Goal: Ask a question

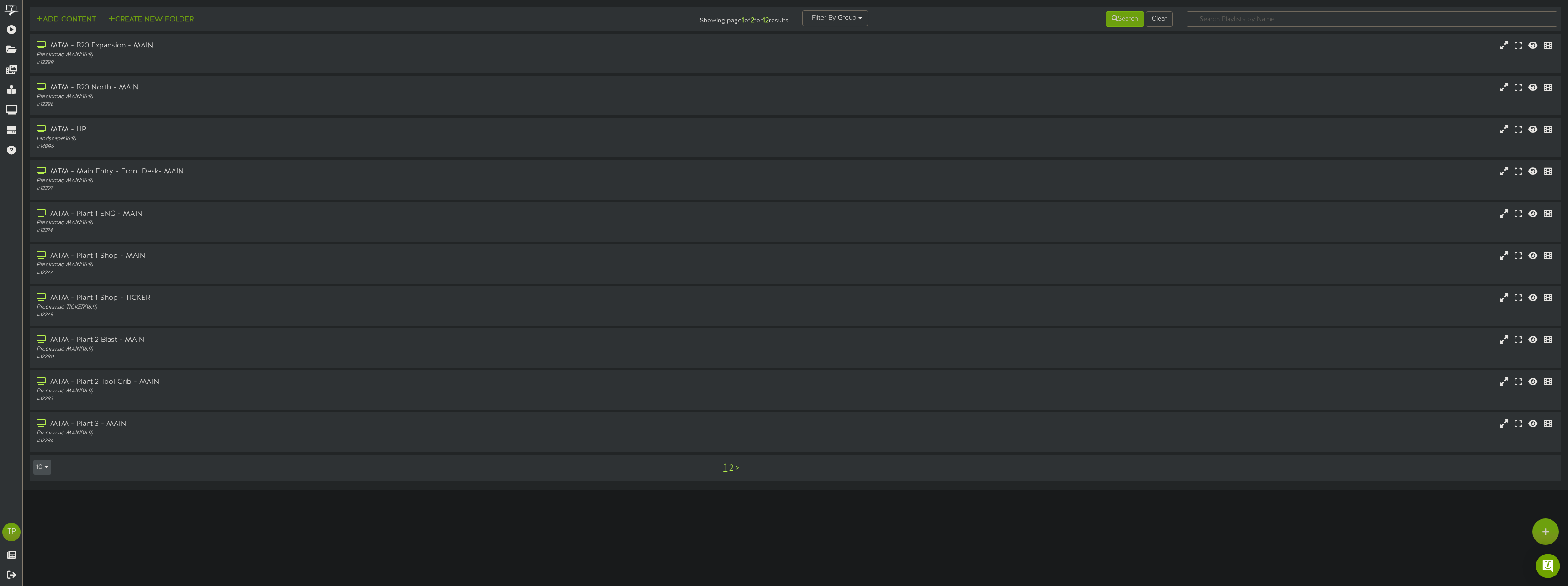
click at [1543, 565] on img "Open Intercom Messenger" at bounding box center [1548, 566] width 12 height 12
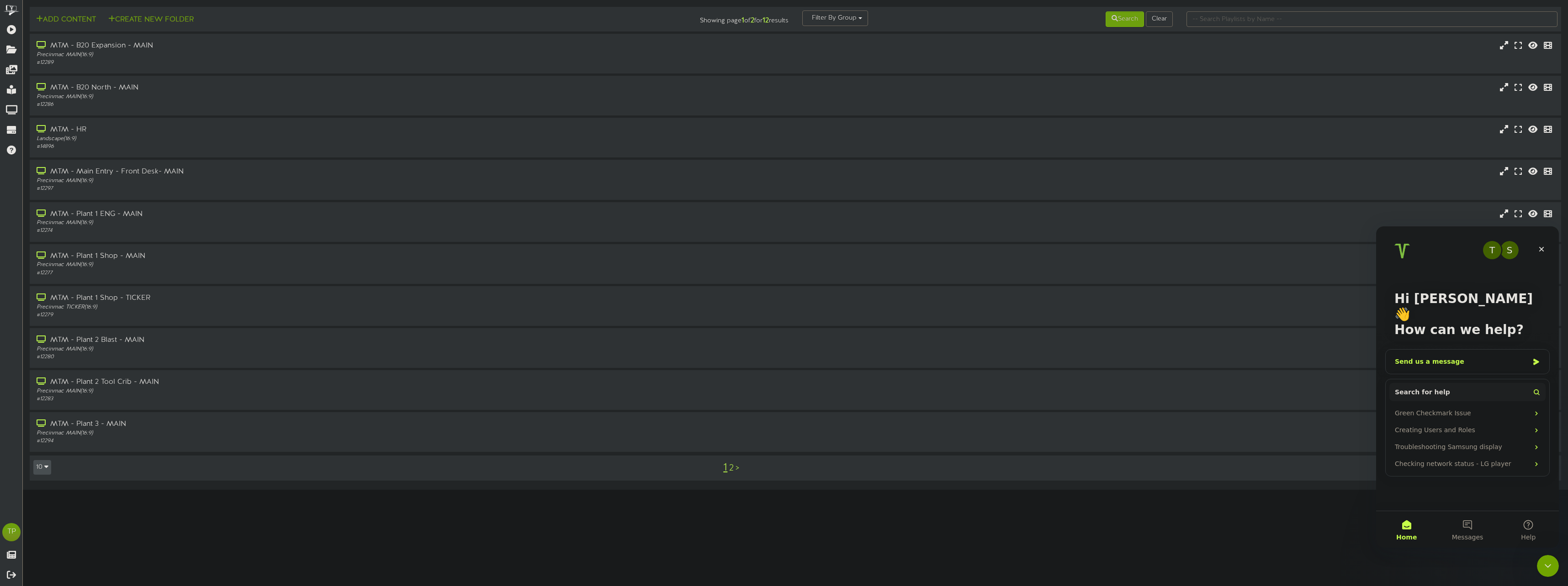
click at [1490, 357] on div "Send us a message" at bounding box center [1462, 361] width 134 height 10
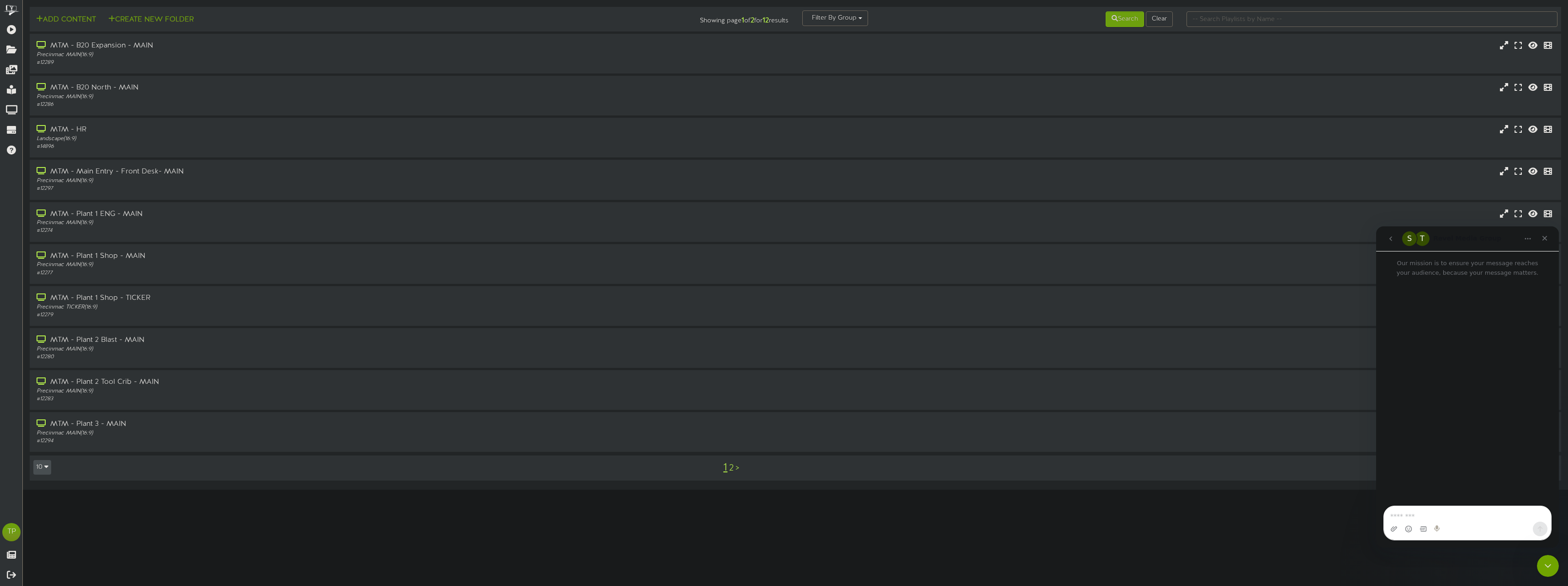
click at [1407, 238] on div "S" at bounding box center [1409, 239] width 15 height 15
click at [1388, 242] on icon "go back" at bounding box center [1391, 239] width 7 height 7
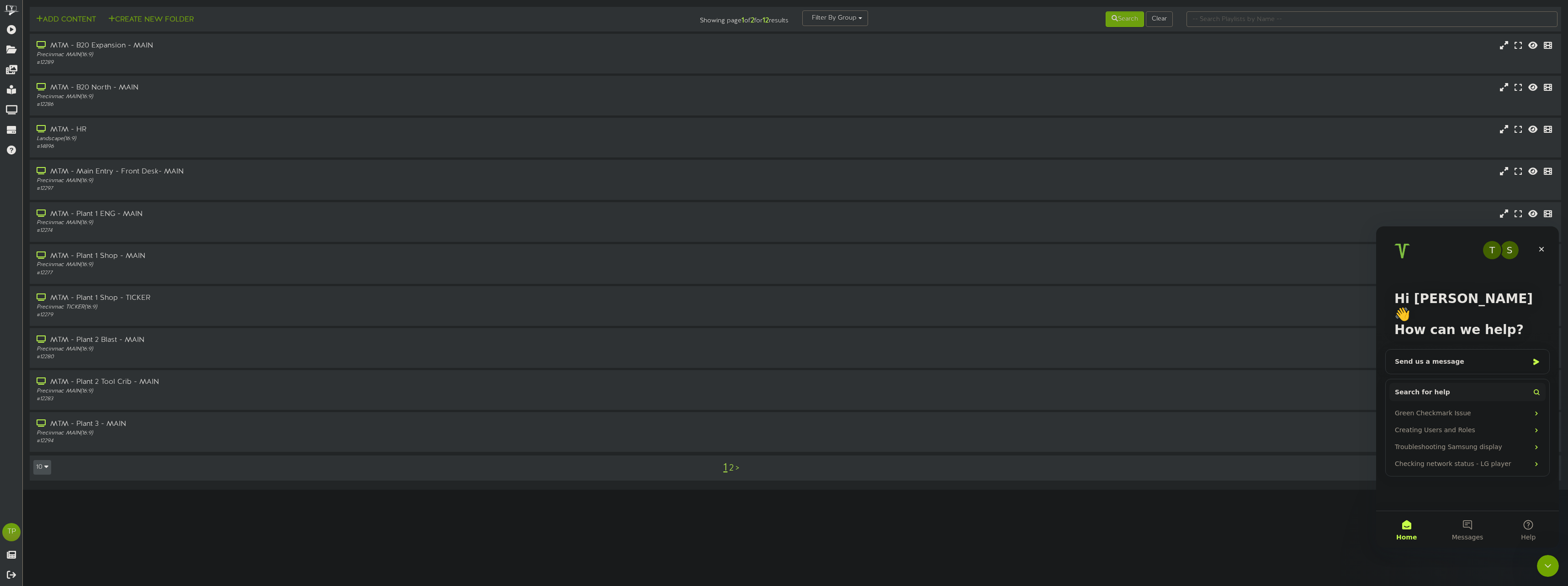
click at [1512, 247] on div "S" at bounding box center [1509, 250] width 19 height 19
click at [1534, 518] on button "Help" at bounding box center [1529, 529] width 61 height 36
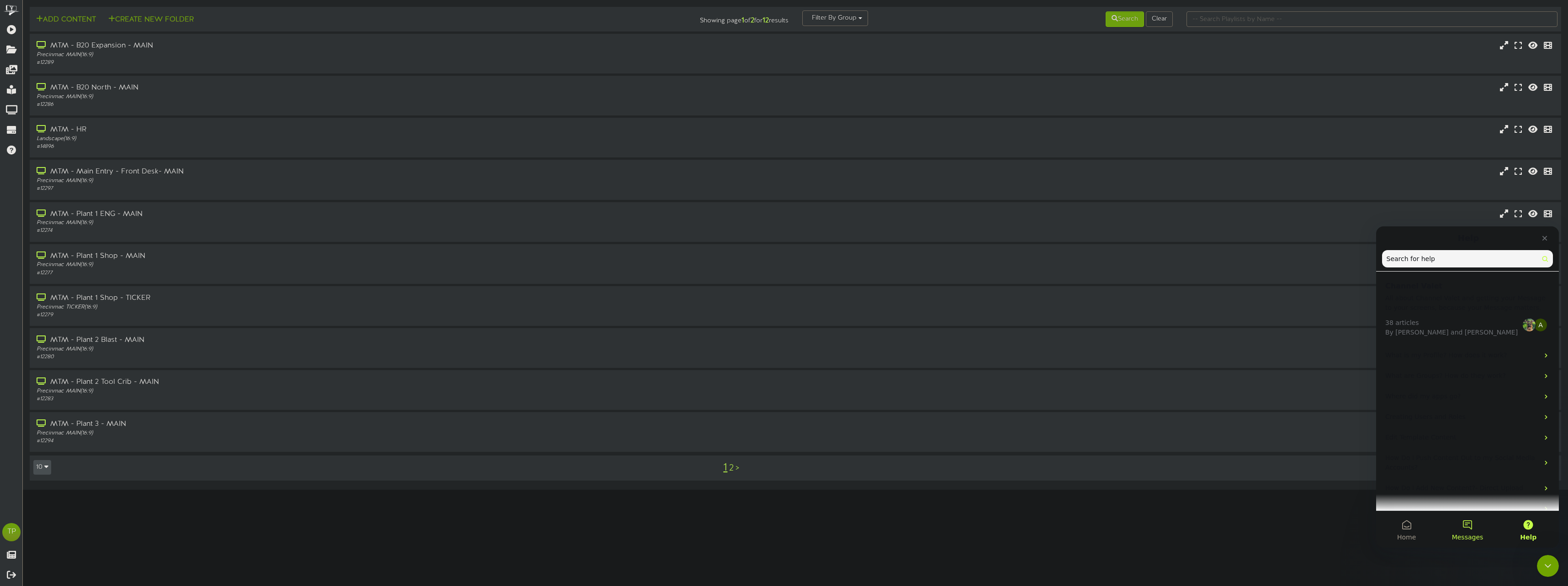
click at [1478, 542] on button "Messages" at bounding box center [1467, 529] width 61 height 36
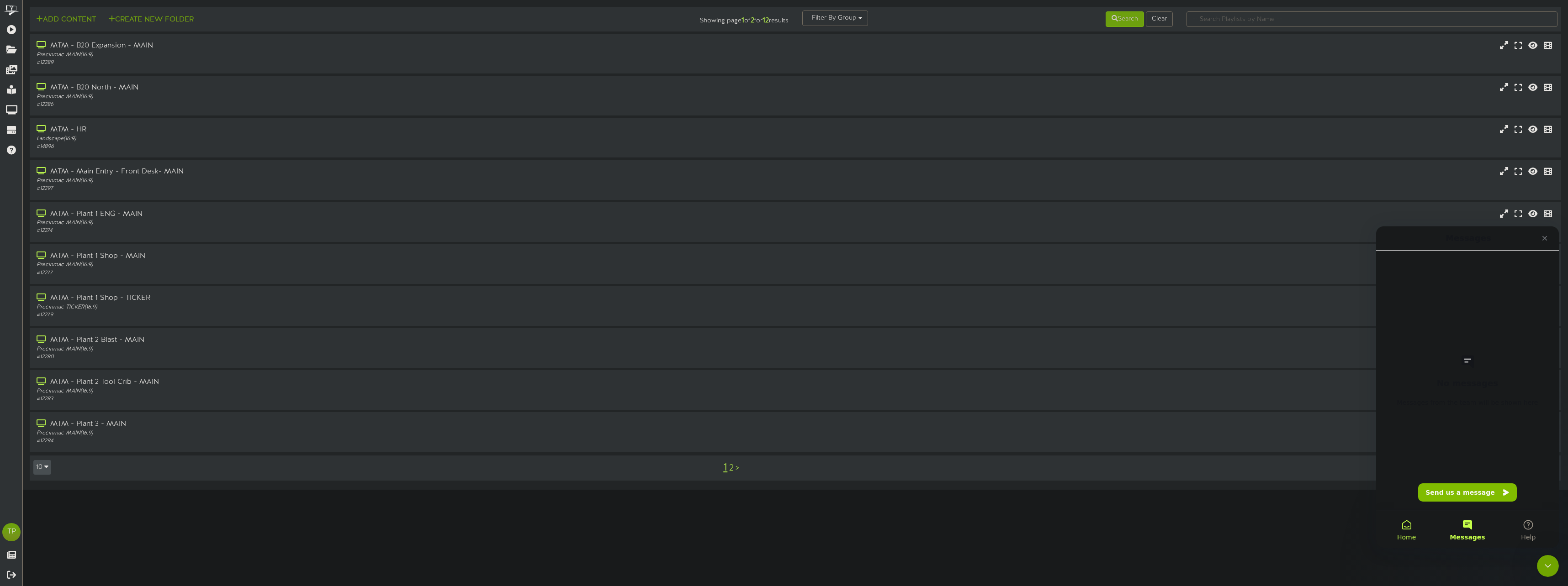
click at [1414, 534] on span "Home" at bounding box center [1406, 537] width 19 height 7
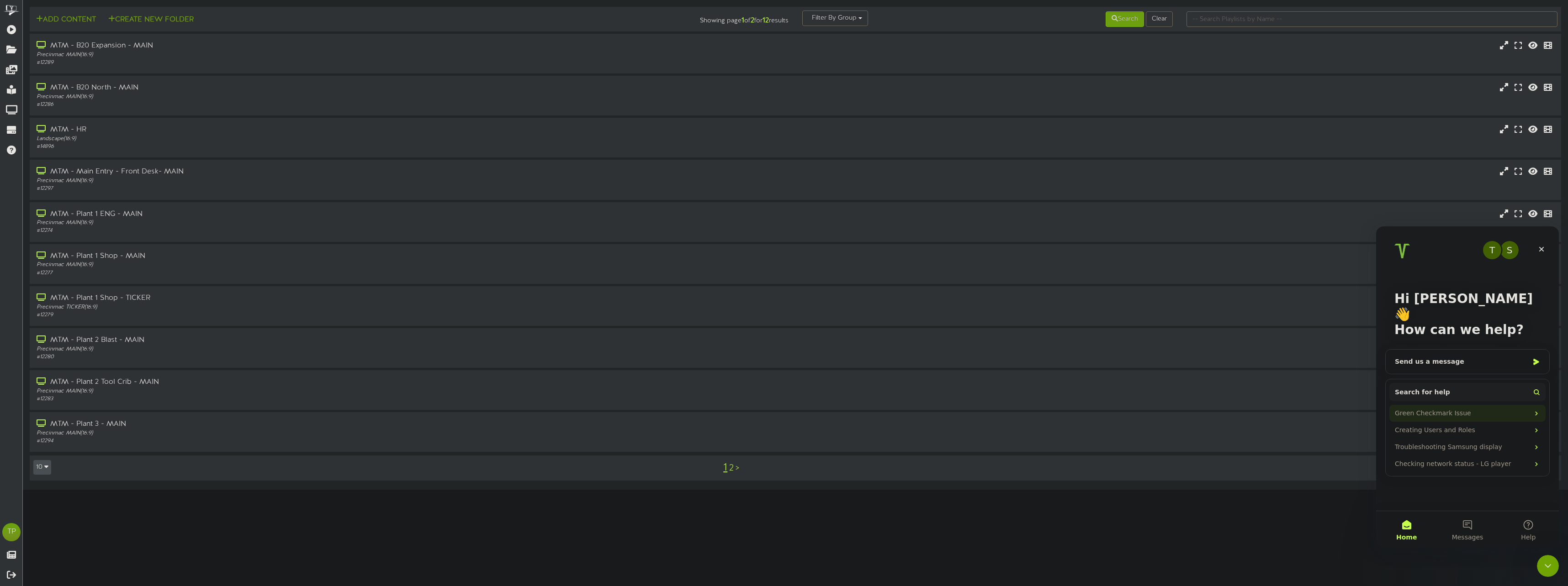
click at [1444, 408] on div "Green Checkmark Issue" at bounding box center [1462, 413] width 134 height 10
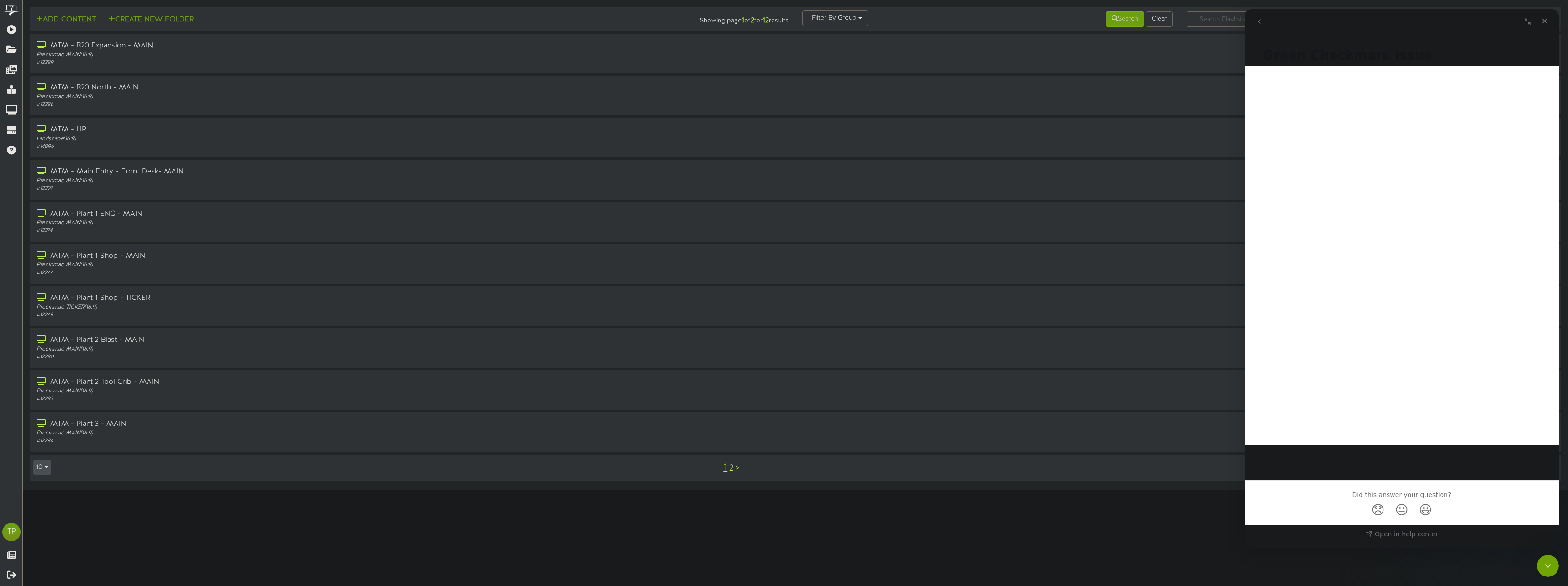
click at [1258, 19] on icon "go back" at bounding box center [1259, 22] width 7 height 7
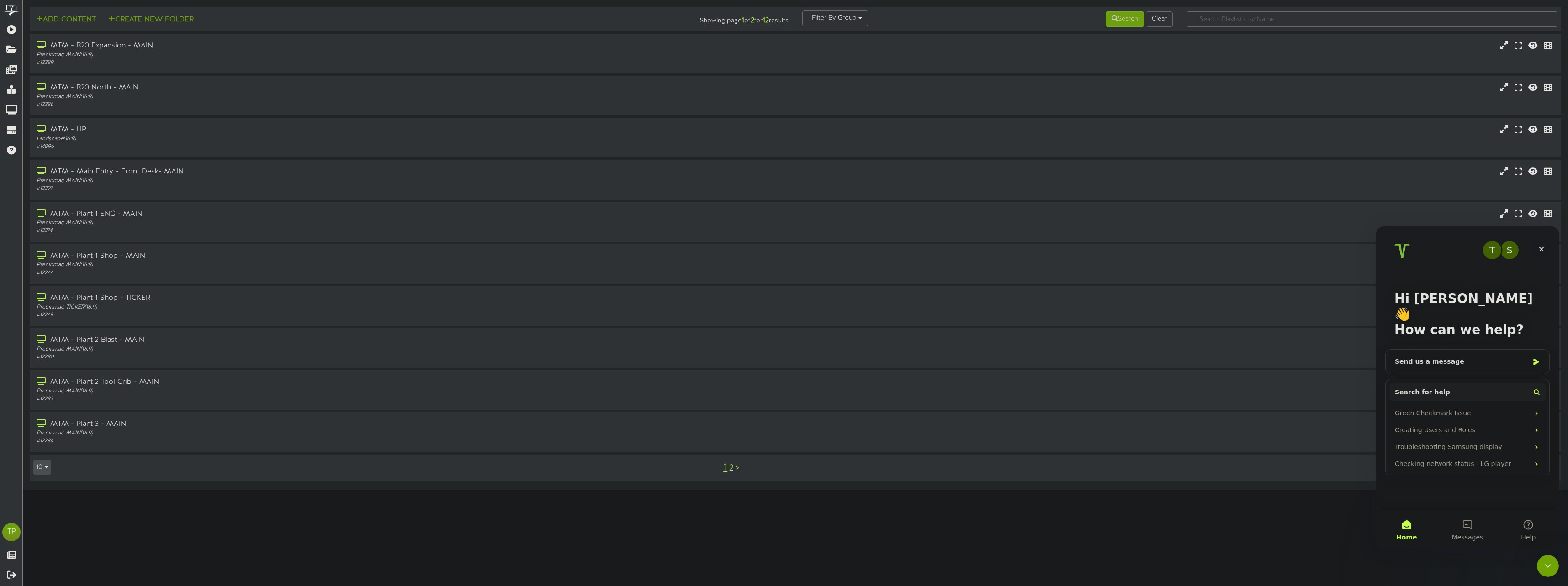
click at [1540, 248] on icon "Close" at bounding box center [1541, 249] width 5 height 5
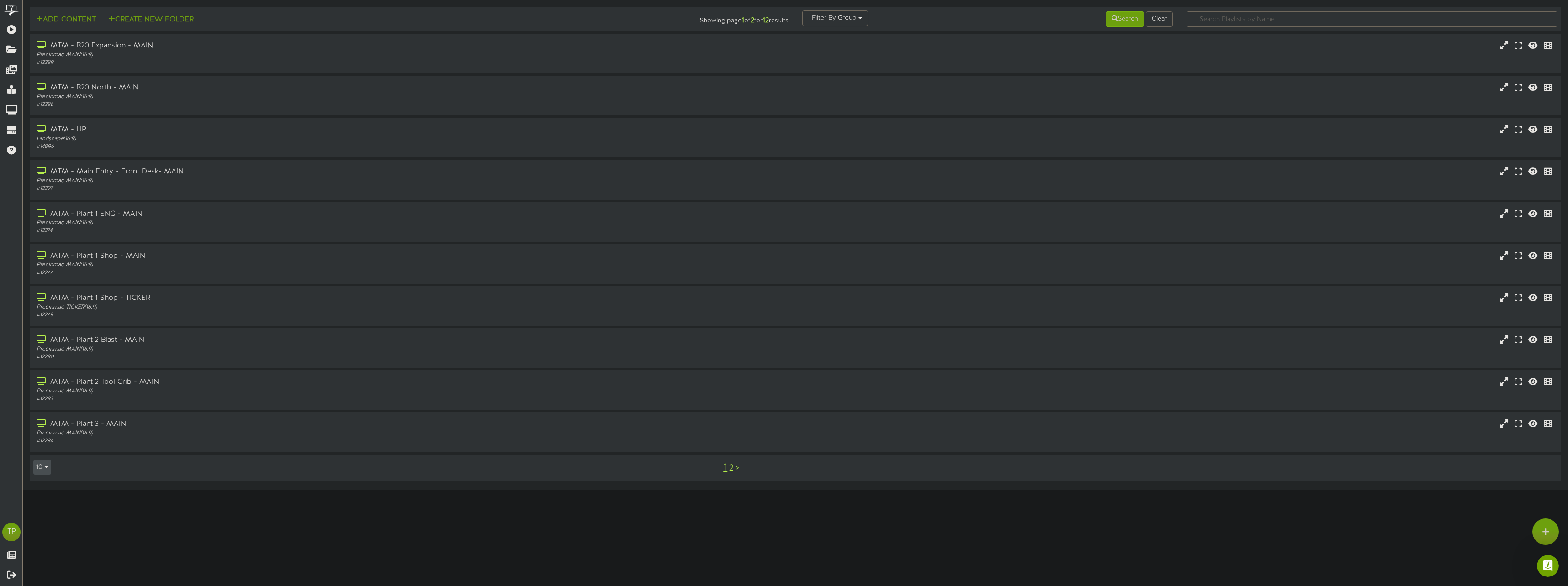
click at [1346, 490] on html "ChannelValet Playlists Folders Messages My Library Groups Devices Help TP [PERS…" at bounding box center [784, 245] width 1568 height 490
